Goal: Communication & Community: Connect with others

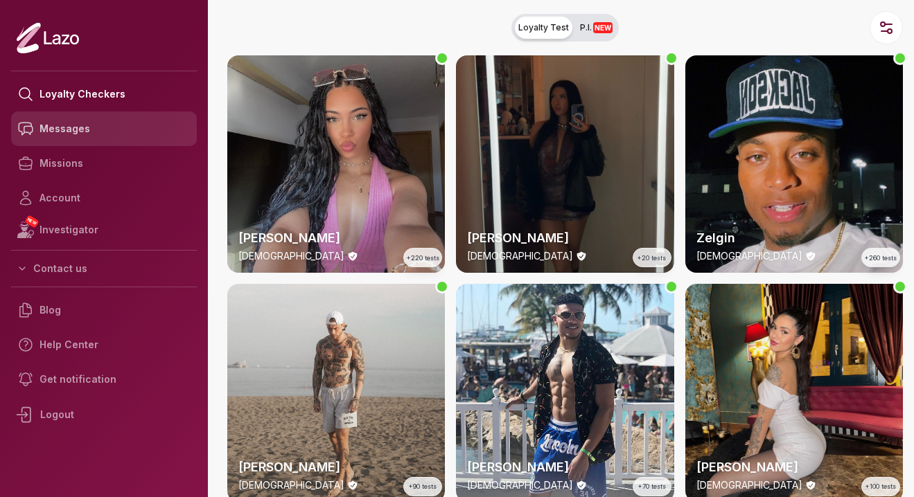
click at [57, 131] on link "Messages" at bounding box center [104, 129] width 186 height 35
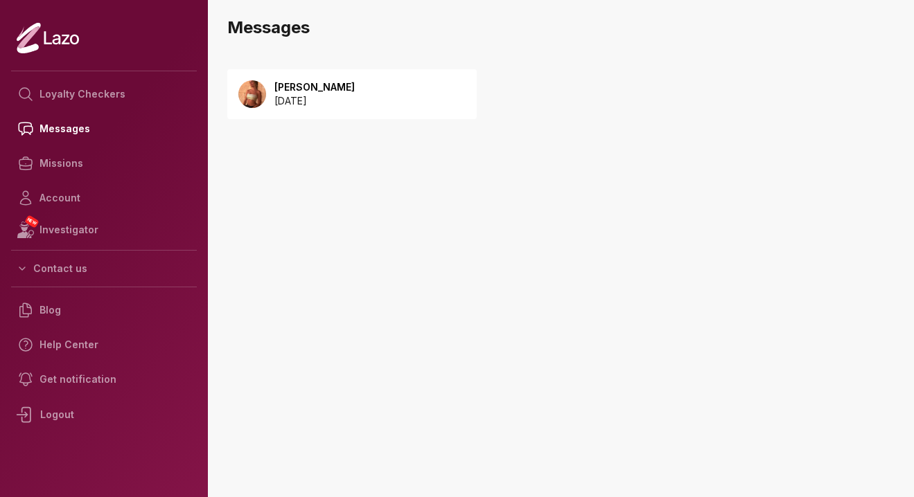
click at [337, 87] on p "[PERSON_NAME]" at bounding box center [314, 87] width 80 height 14
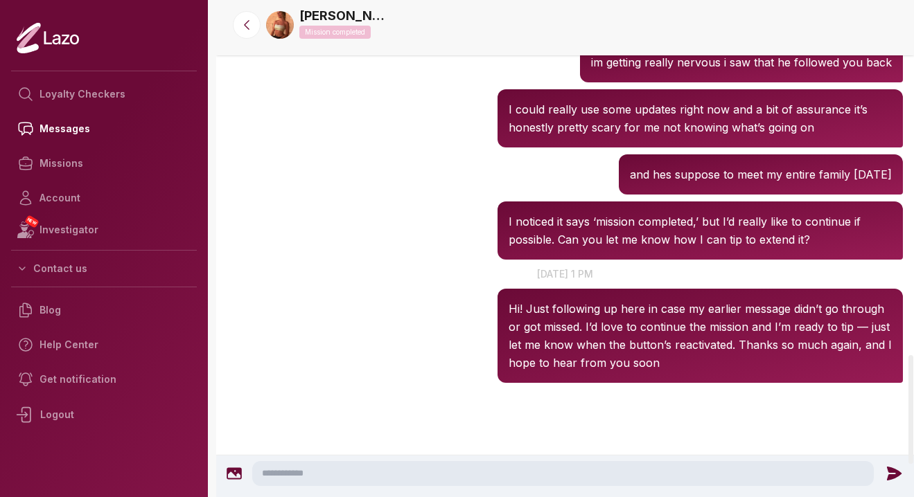
scroll to position [1766, 0]
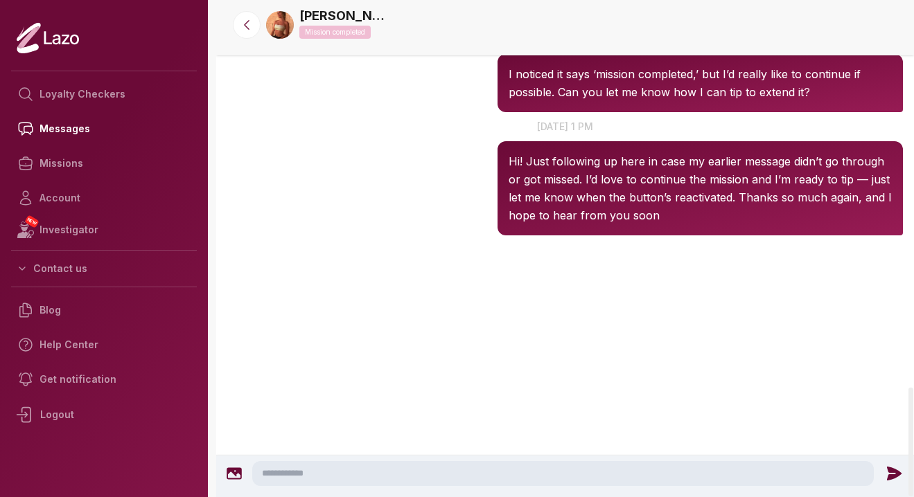
click at [247, 39] on nav "[PERSON_NAME] Mission completed" at bounding box center [565, 27] width 698 height 55
click at [247, 34] on button at bounding box center [247, 25] width 28 height 28
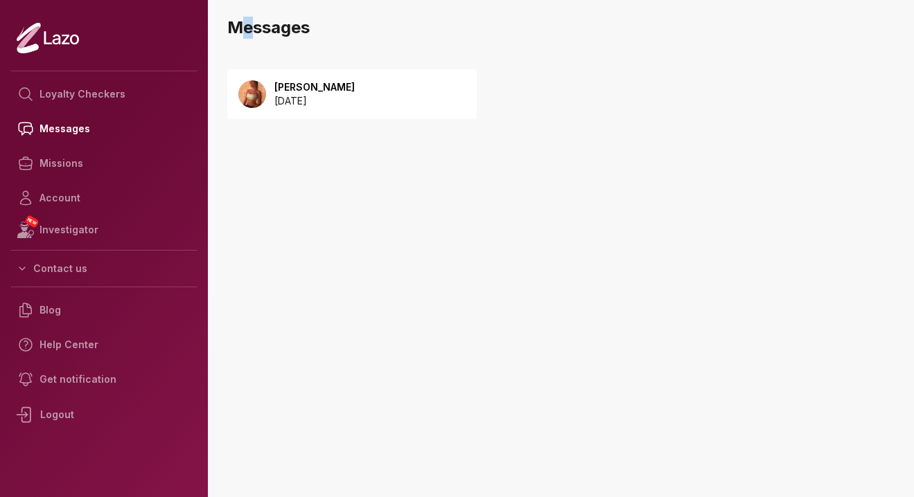
click at [249, 31] on h3 "Messages" at bounding box center [565, 28] width 676 height 22
click at [295, 31] on h3 "Messages" at bounding box center [565, 28] width 676 height 22
click at [263, 30] on h3 "Messages" at bounding box center [565, 28] width 676 height 22
drag, startPoint x: 263, startPoint y: 30, endPoint x: 271, endPoint y: 30, distance: 7.6
click at [271, 30] on h3 "Messages" at bounding box center [565, 28] width 676 height 22
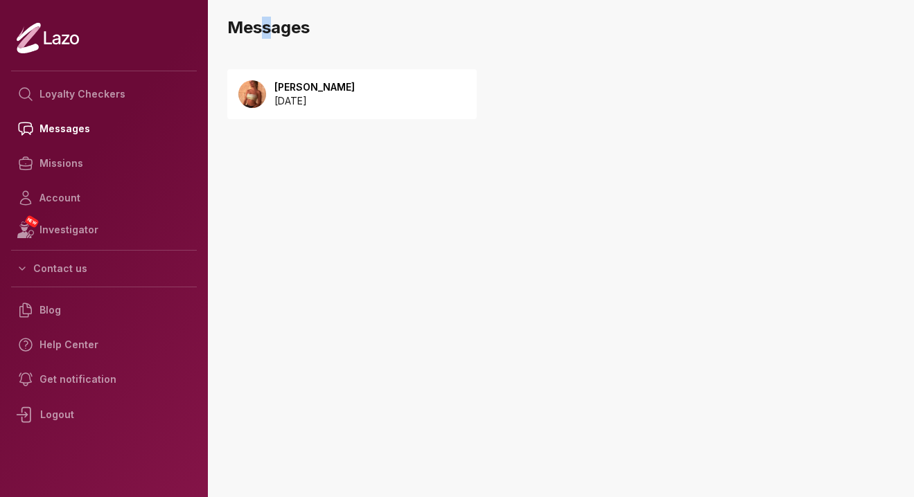
click at [271, 30] on h3 "Messages" at bounding box center [565, 28] width 676 height 22
click at [267, 30] on h3 "Messages" at bounding box center [565, 28] width 676 height 22
click at [268, 29] on h3 "Messages" at bounding box center [565, 28] width 676 height 22
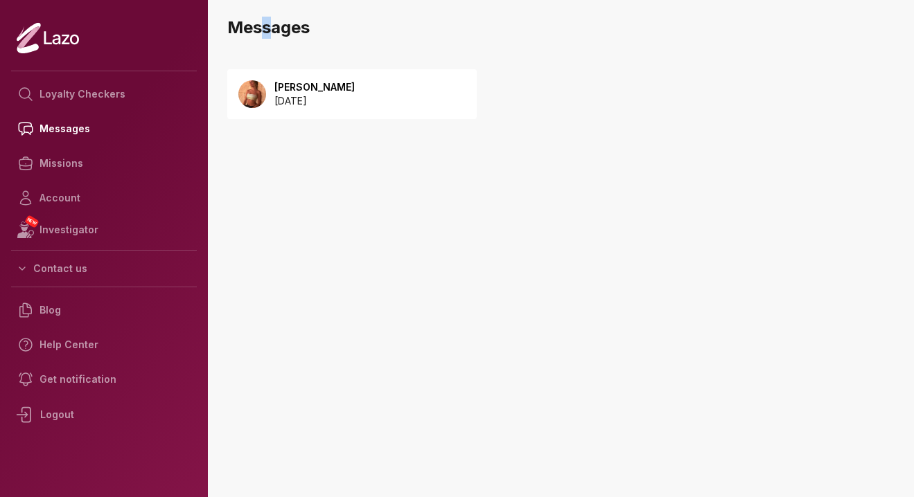
click at [265, 30] on h3 "Messages" at bounding box center [565, 28] width 676 height 22
drag, startPoint x: 301, startPoint y: 31, endPoint x: 246, endPoint y: 32, distance: 54.7
click at [246, 32] on h3 "Messages" at bounding box center [565, 28] width 676 height 22
drag, startPoint x: 228, startPoint y: 32, endPoint x: 310, endPoint y: 29, distance: 81.8
click at [310, 29] on main "Messages Sharon 2025 September 08 NEW Investigator Checkers Account Messages" at bounding box center [565, 248] width 698 height 497
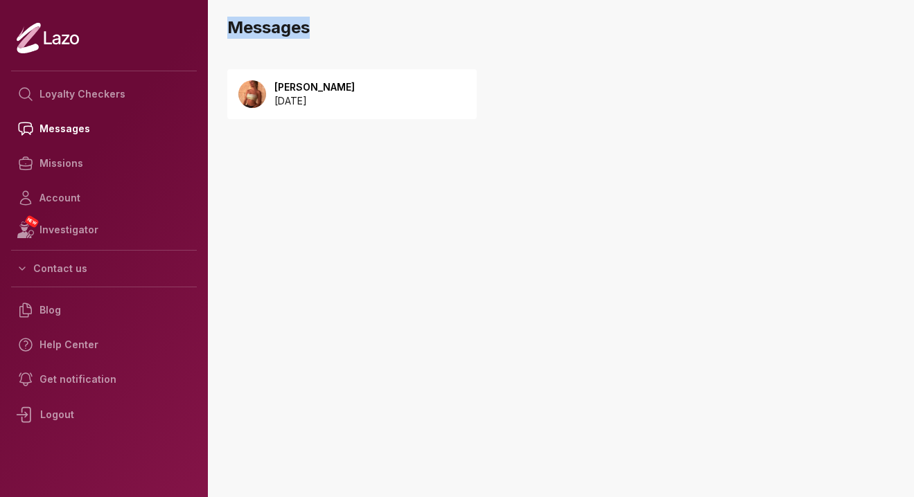
click at [310, 29] on h3 "Messages" at bounding box center [565, 28] width 676 height 22
